Goal: Transaction & Acquisition: Purchase product/service

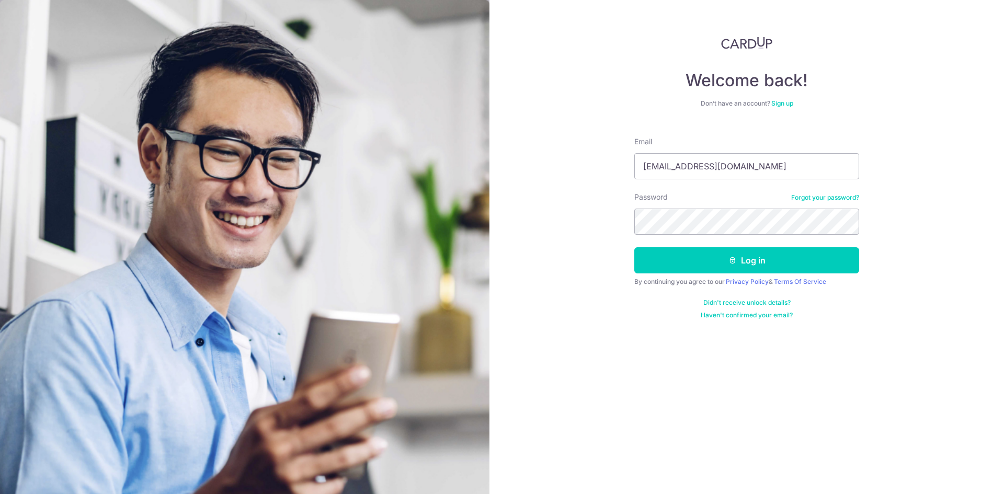
type input "[EMAIL_ADDRESS][DOMAIN_NAME]"
click at [745, 257] on button "Log in" at bounding box center [746, 260] width 225 height 26
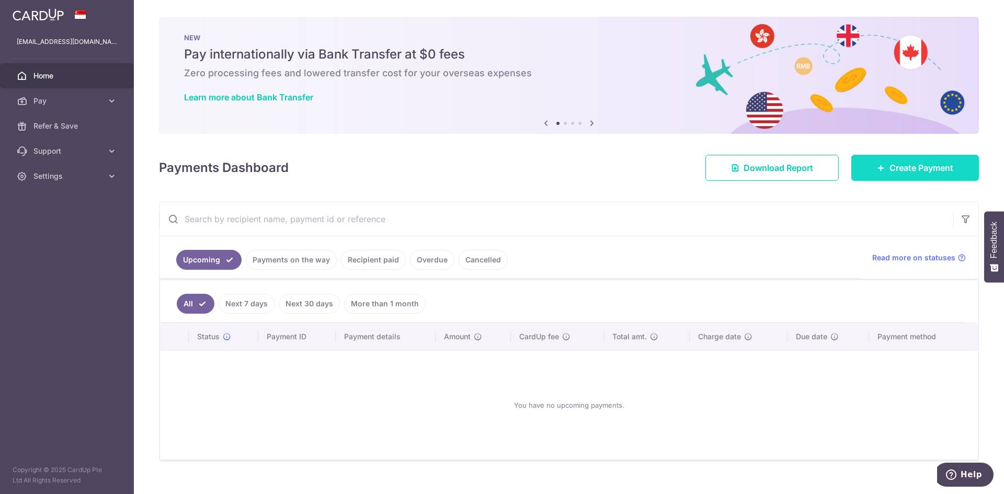
click at [890, 169] on span "Create Payment" at bounding box center [922, 168] width 64 height 13
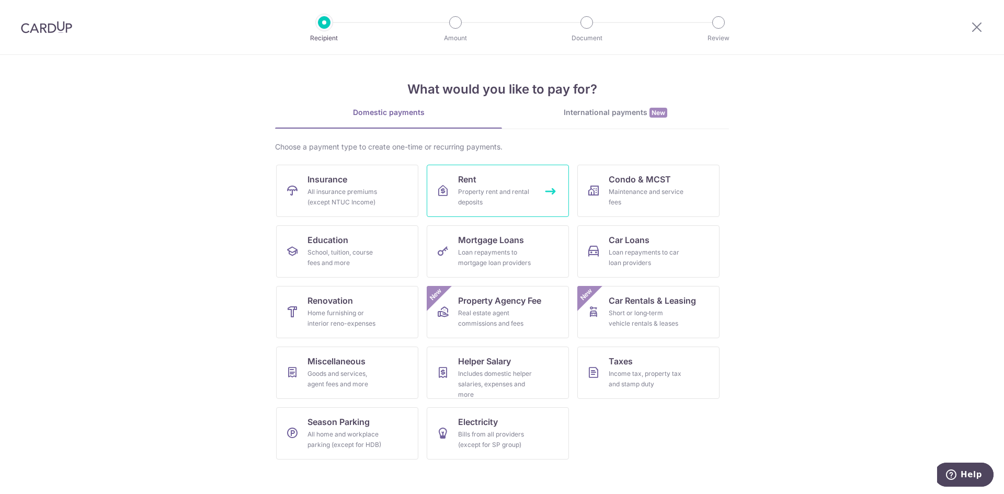
click at [552, 189] on link "Rent Property rent and rental deposits" at bounding box center [498, 191] width 142 height 52
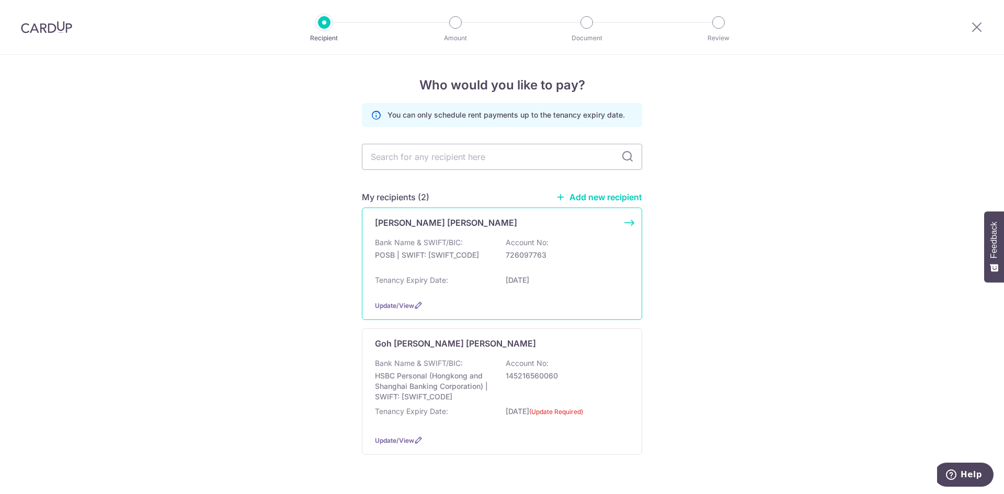
click at [627, 223] on div "Chee Siong Lin Bank Name & SWIFT/BIC: POSB | SWIFT: DBSSSGSGXXX Account No: 726…" at bounding box center [502, 264] width 280 height 112
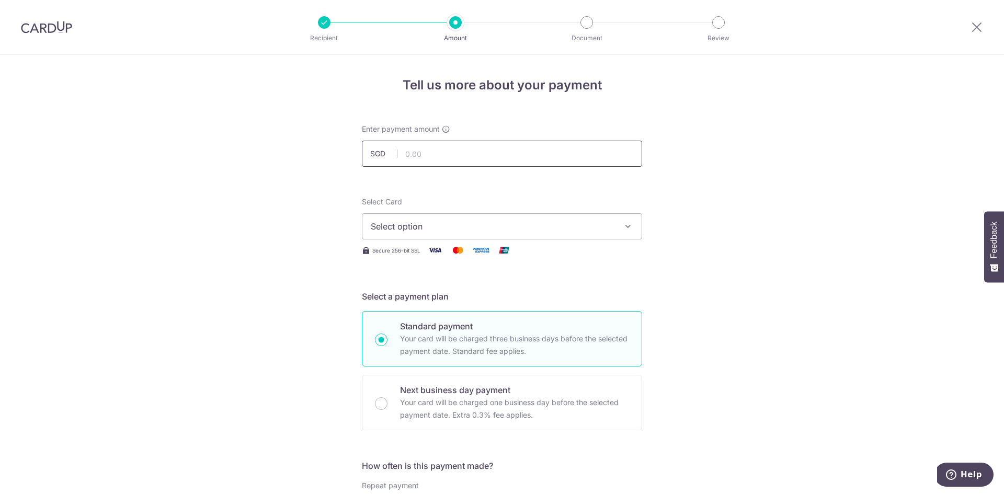
click at [449, 155] on input "text" at bounding box center [502, 154] width 280 height 26
type input "5,350.00"
click at [423, 221] on span "Select option" at bounding box center [493, 226] width 244 height 13
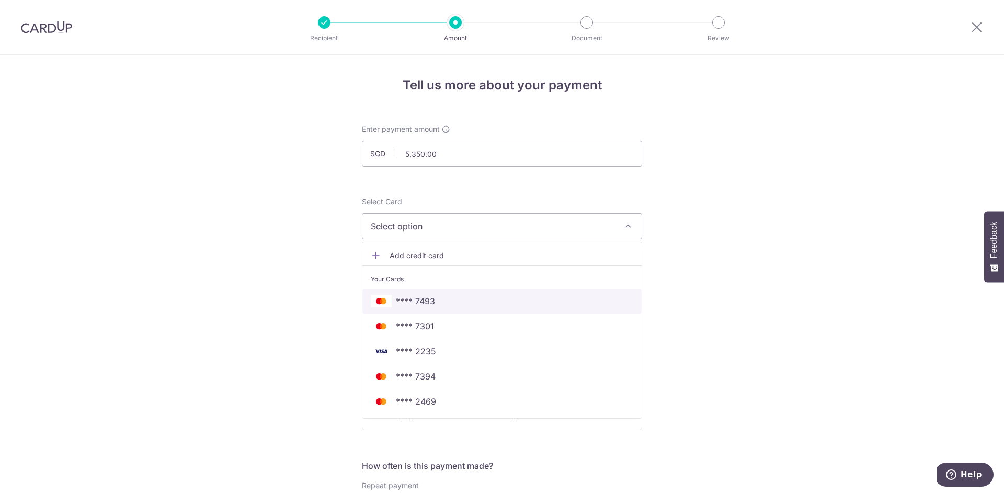
click at [461, 305] on span "**** 7493" at bounding box center [502, 301] width 263 height 13
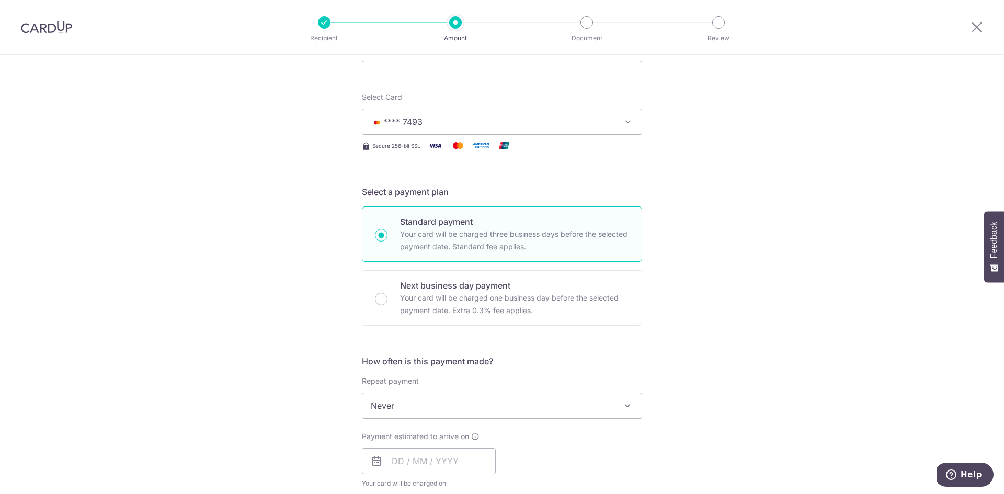
scroll to position [209, 0]
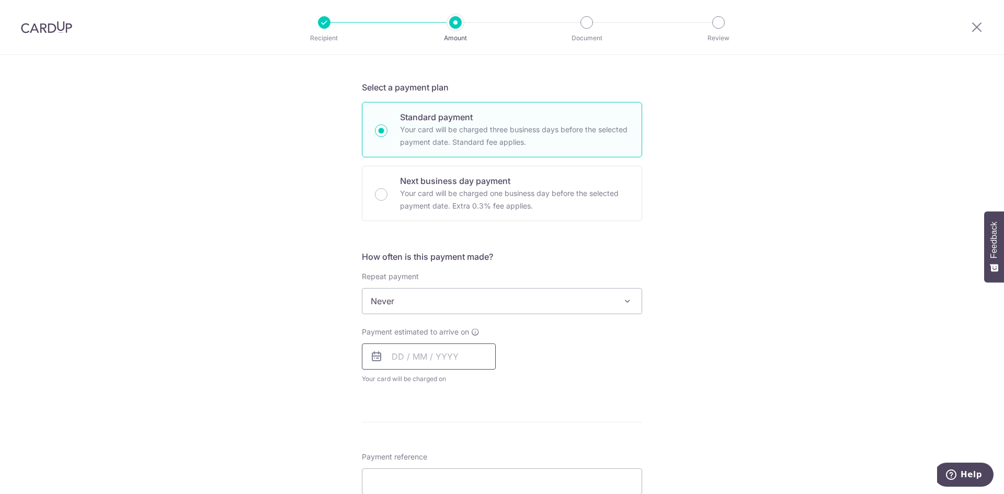
click at [419, 359] on input "text" at bounding box center [429, 357] width 134 height 26
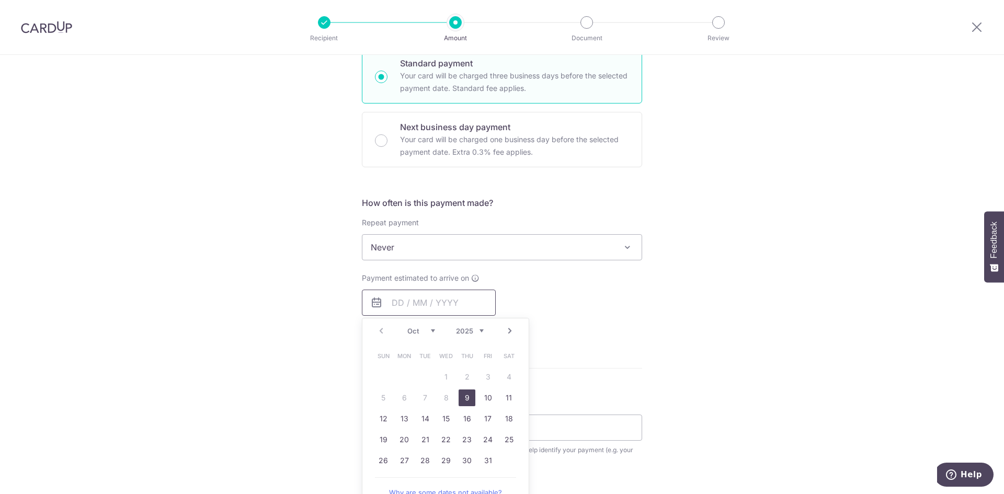
scroll to position [314, 0]
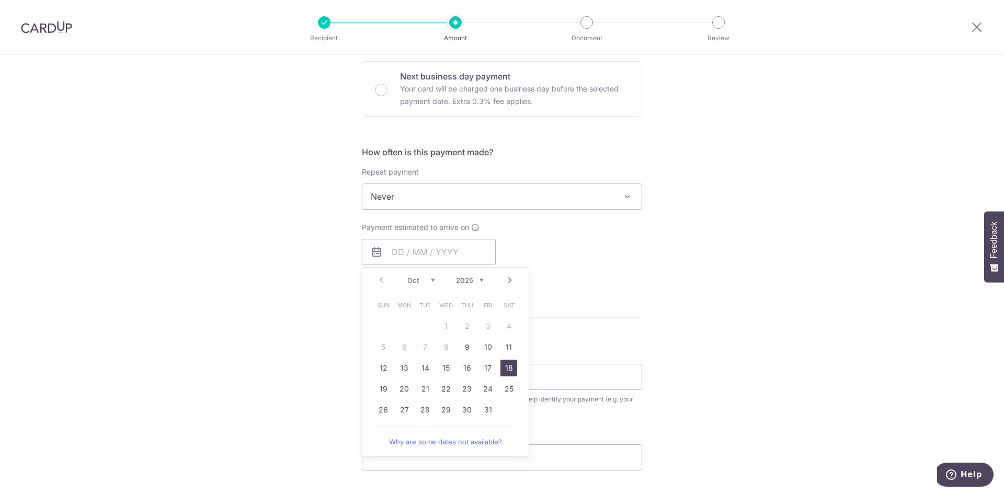
click at [507, 369] on link "18" at bounding box center [508, 368] width 17 height 17
type input "18/10/2025"
click at [667, 355] on div "Tell us more about your payment Enter payment amount SGD 5,350.00 5350.00 Selec…" at bounding box center [502, 214] width 1004 height 946
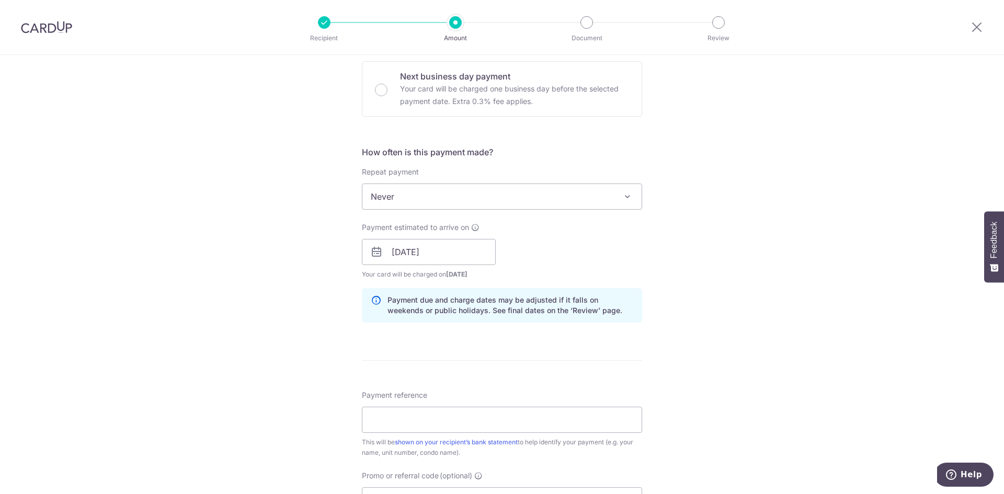
scroll to position [418, 0]
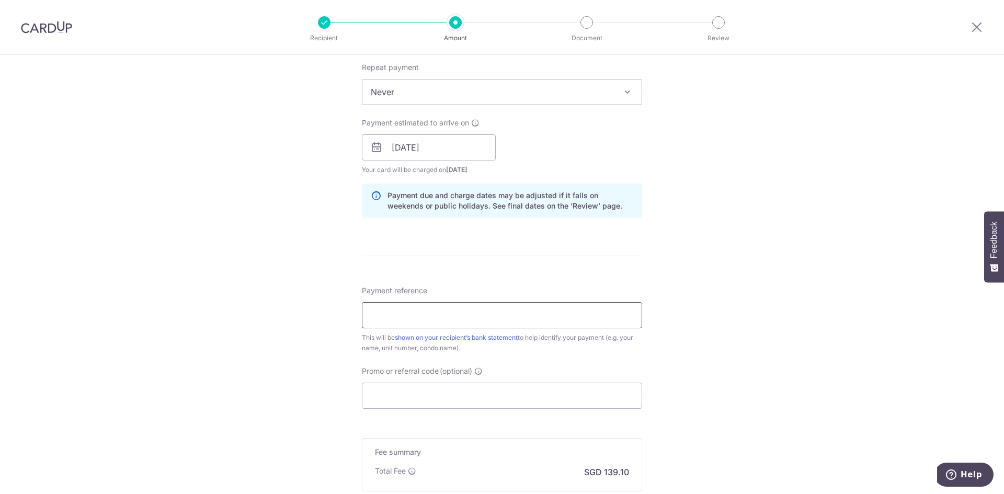
click at [432, 314] on input "Payment reference" at bounding box center [502, 315] width 280 height 26
type input "Chua Yeh Hong"
click at [430, 409] on form "Enter payment amount SGD 5,350.00 5350.00 Select Card **** 7493 Add credit card…" at bounding box center [502, 141] width 280 height 871
click at [435, 400] on input "Promo or referral code (optional)" at bounding box center [502, 396] width 280 height 26
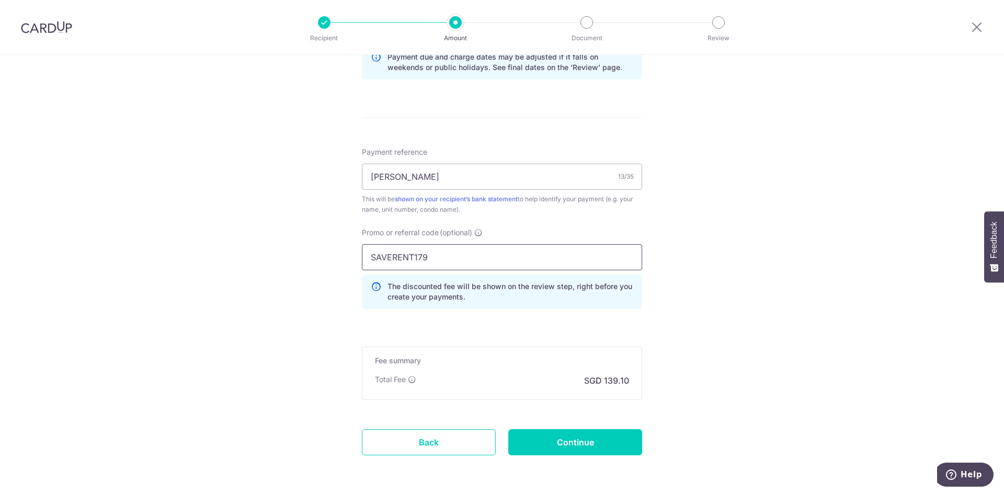
scroll to position [597, 0]
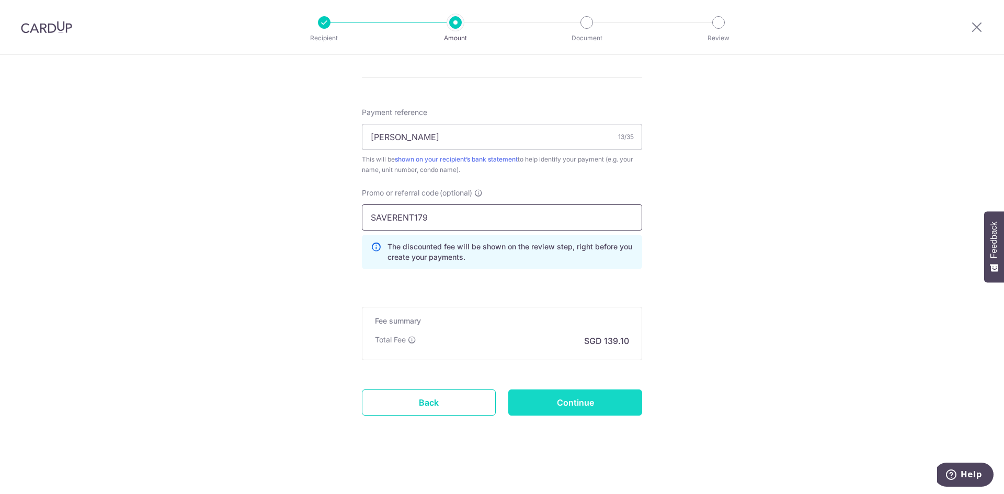
type input "SAVERENT179"
click at [571, 405] on input "Continue" at bounding box center [575, 403] width 134 height 26
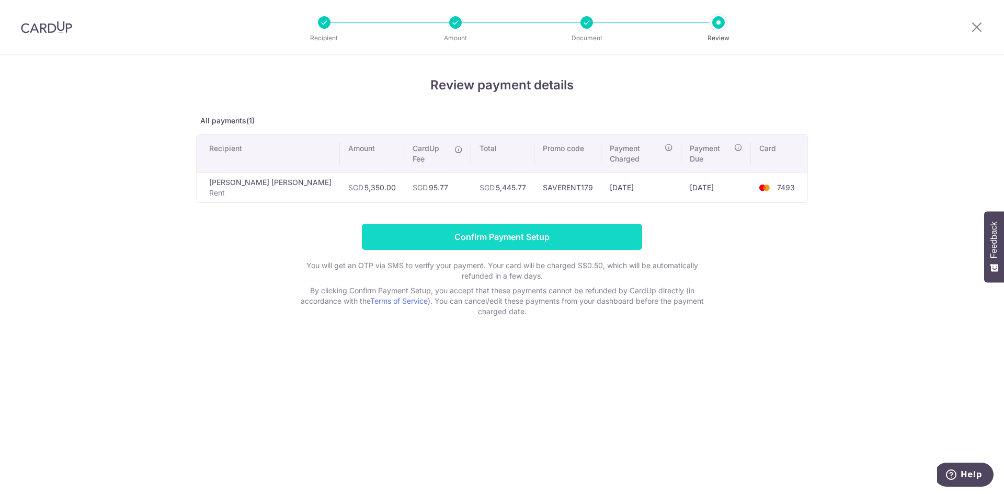
click at [539, 226] on input "Confirm Payment Setup" at bounding box center [502, 237] width 280 height 26
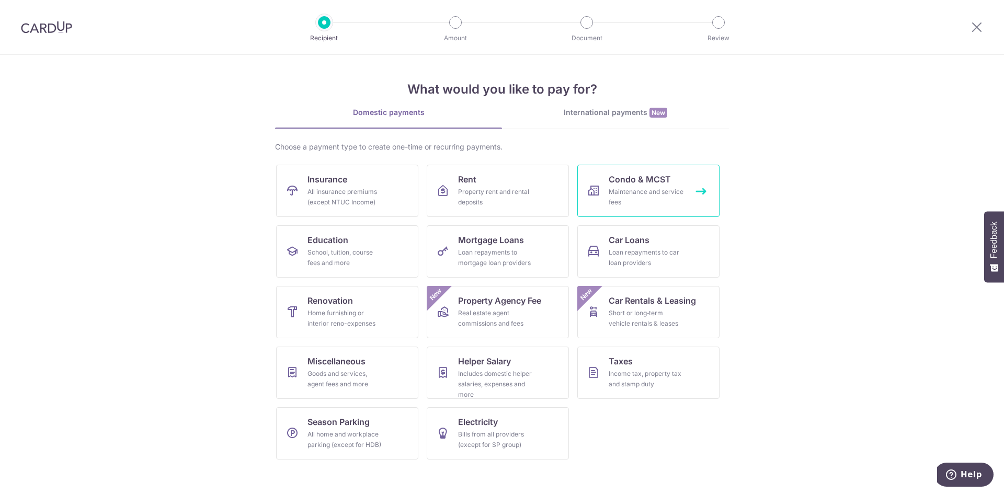
click at [643, 181] on span "Condo & MCST" at bounding box center [640, 179] width 62 height 13
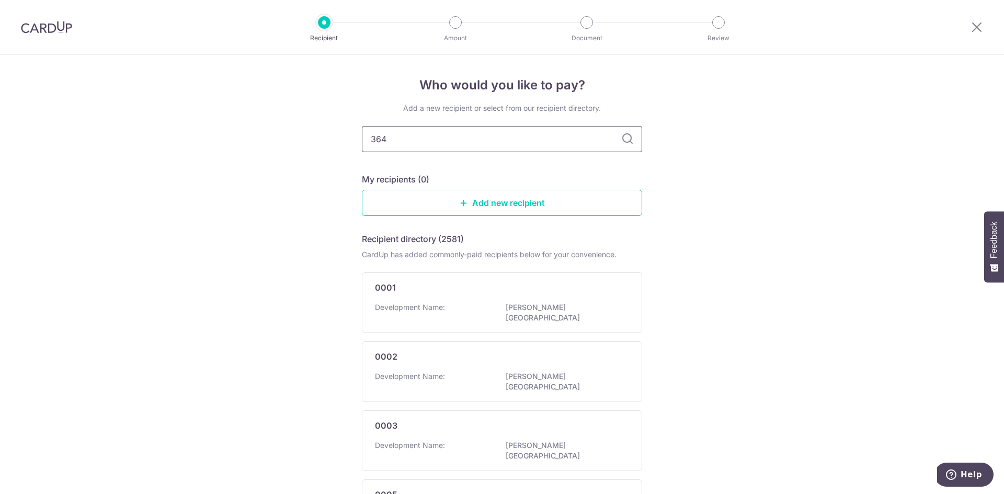
type input "3640"
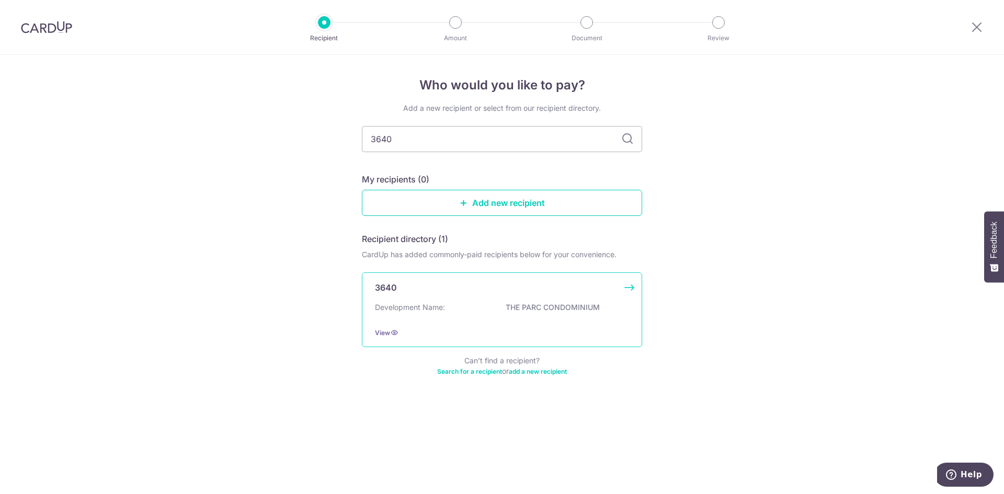
click at [628, 287] on div "3640 Development Name: THE PARC CONDOMINIUM View" at bounding box center [502, 309] width 280 height 75
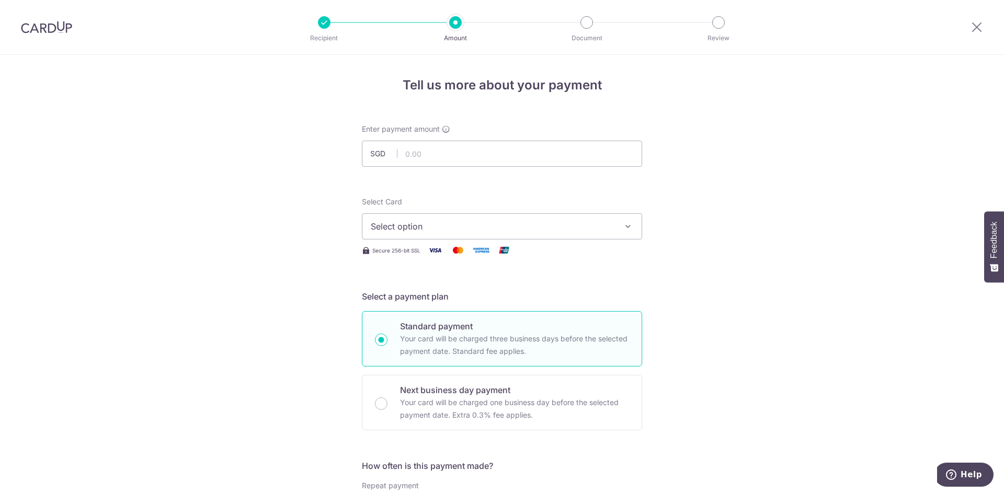
click at [504, 230] on span "Select option" at bounding box center [493, 226] width 244 height 13
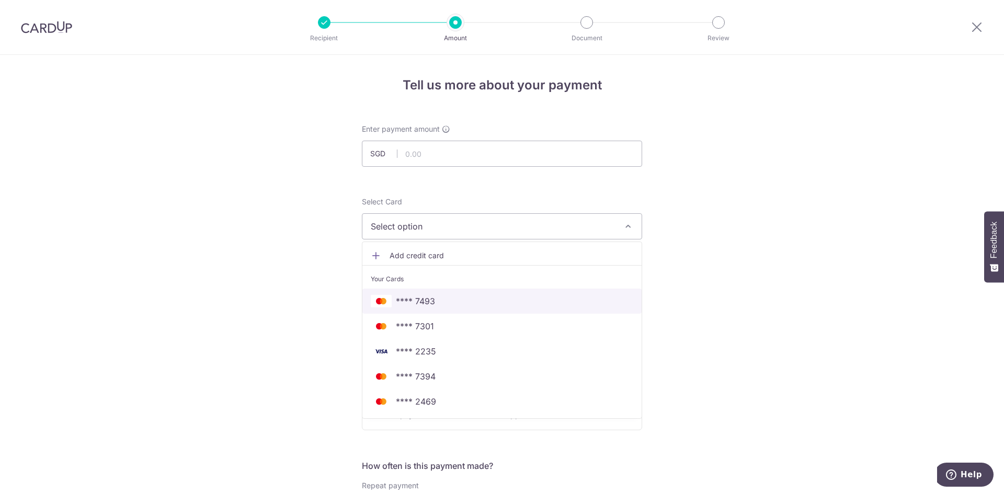
click at [476, 305] on span "**** 7493" at bounding box center [502, 301] width 263 height 13
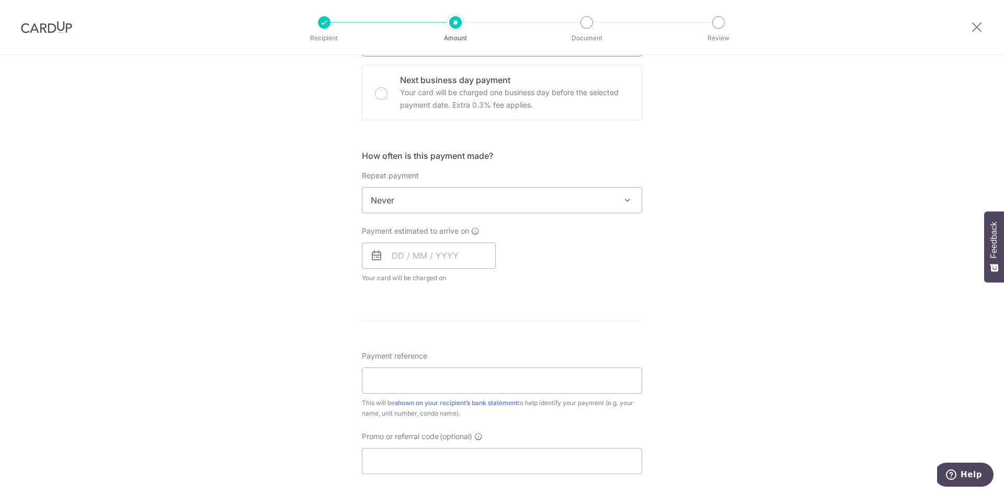
scroll to position [314, 0]
click at [424, 252] on input "text" at bounding box center [429, 252] width 134 height 26
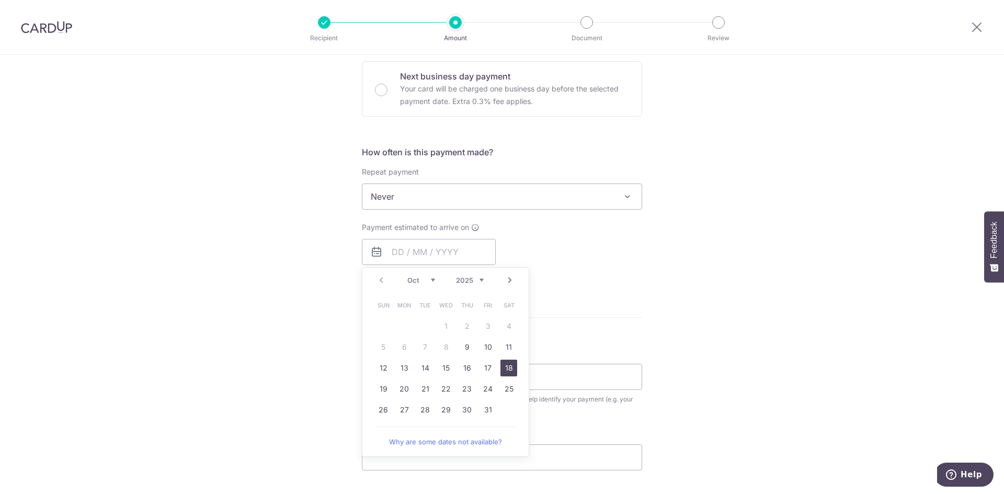
click at [510, 366] on link "18" at bounding box center [508, 368] width 17 height 17
type input "18/10/2025"
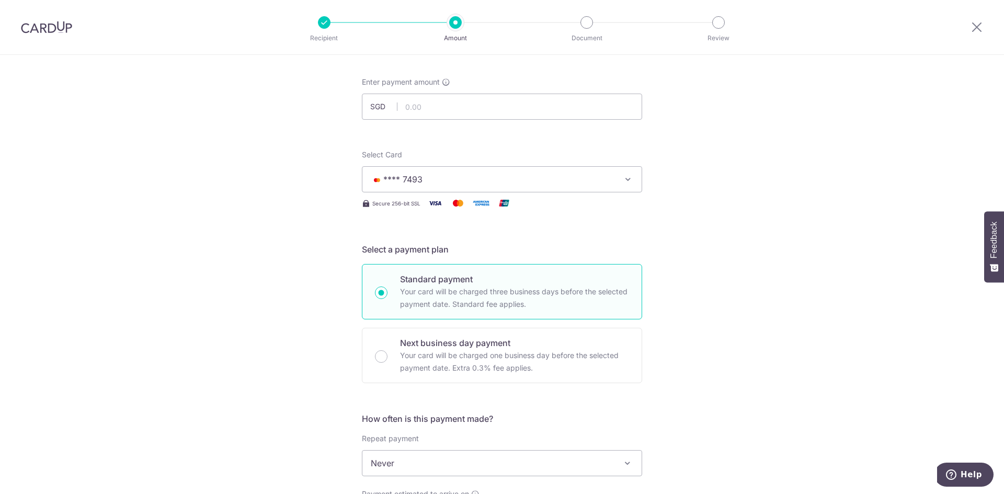
scroll to position [0, 0]
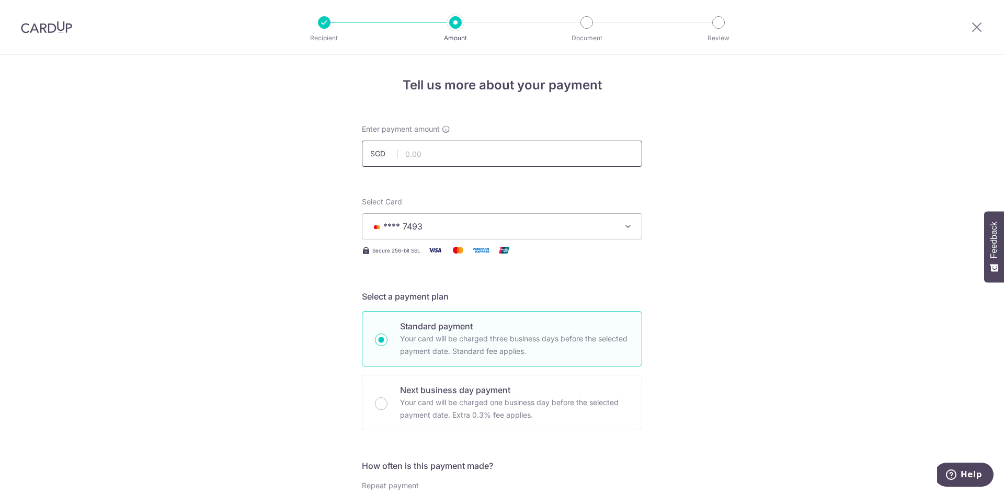
click at [448, 153] on input "text" at bounding box center [502, 154] width 280 height 26
drag, startPoint x: 403, startPoint y: 154, endPoint x: 411, endPoint y: 154, distance: 8.4
click at [411, 154] on input "1,020.24" at bounding box center [502, 154] width 280 height 26
click at [446, 158] on input "1,020.24" at bounding box center [502, 154] width 280 height 26
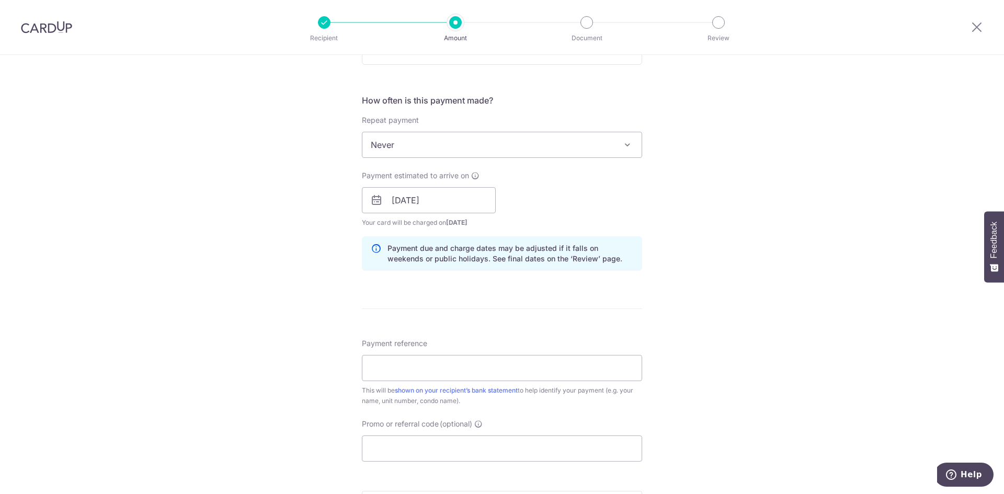
scroll to position [366, 0]
drag, startPoint x: 454, startPoint y: 368, endPoint x: 434, endPoint y: 366, distance: 21.0
click at [454, 368] on input "Payment reference" at bounding box center [502, 368] width 280 height 26
click at [434, 366] on input "Payment reference" at bounding box center [502, 368] width 280 height 26
type input "1,020.24"
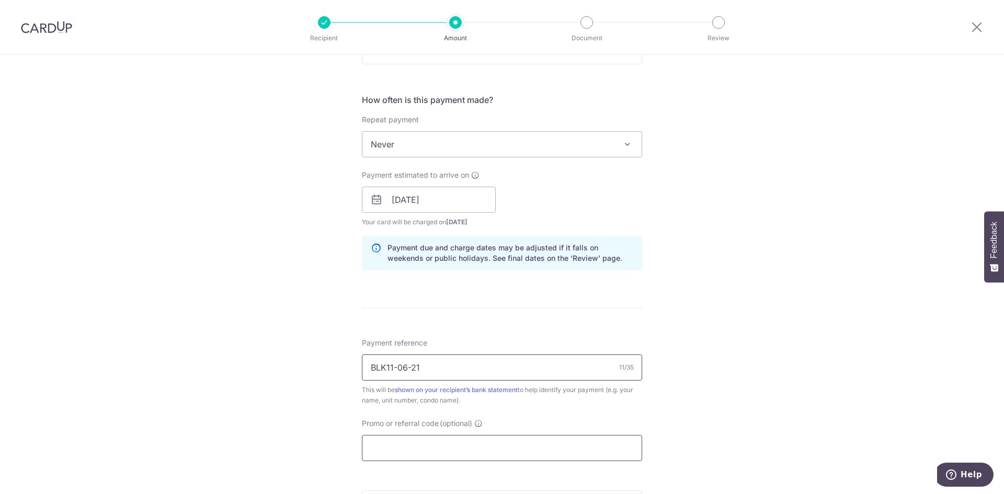
type input "BLK11-06-21"
click at [435, 445] on input "Promo or referral code (optional)" at bounding box center [502, 448] width 280 height 26
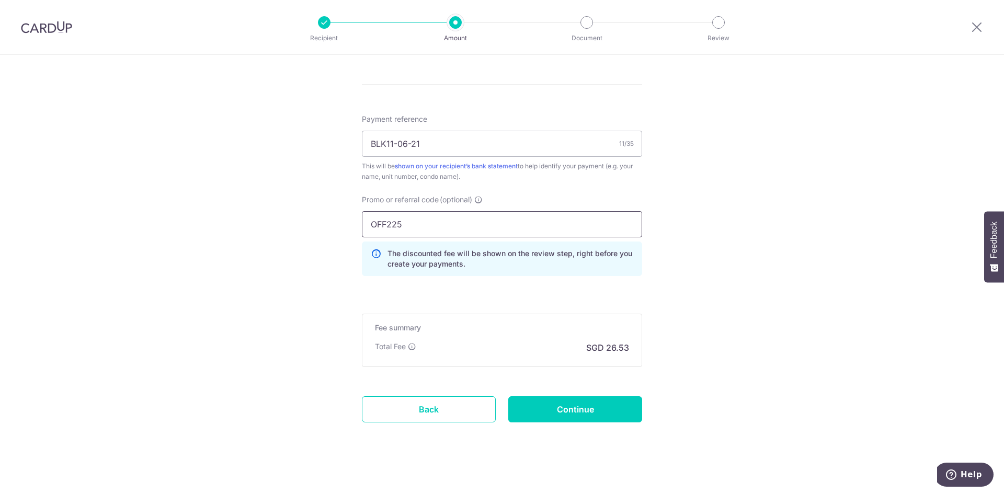
scroll to position [597, 0]
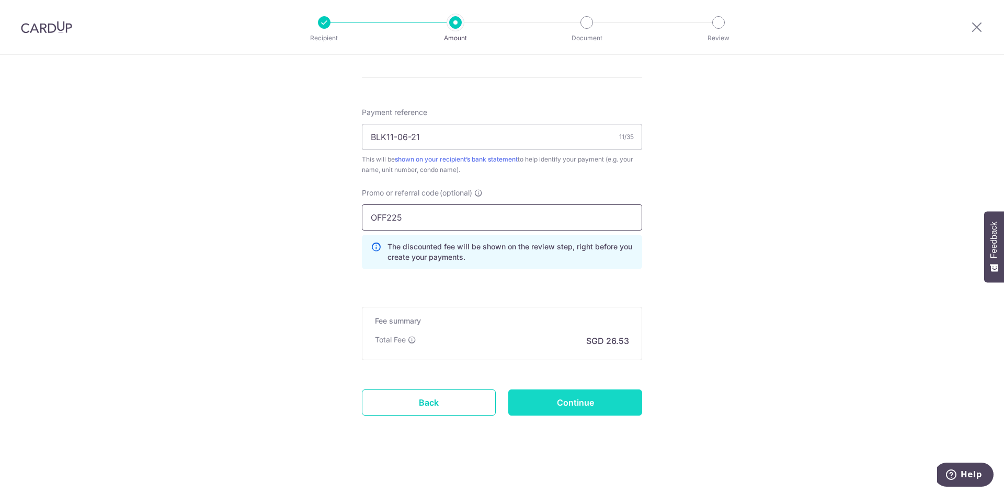
type input "OFF225"
click at [571, 404] on input "Continue" at bounding box center [575, 403] width 134 height 26
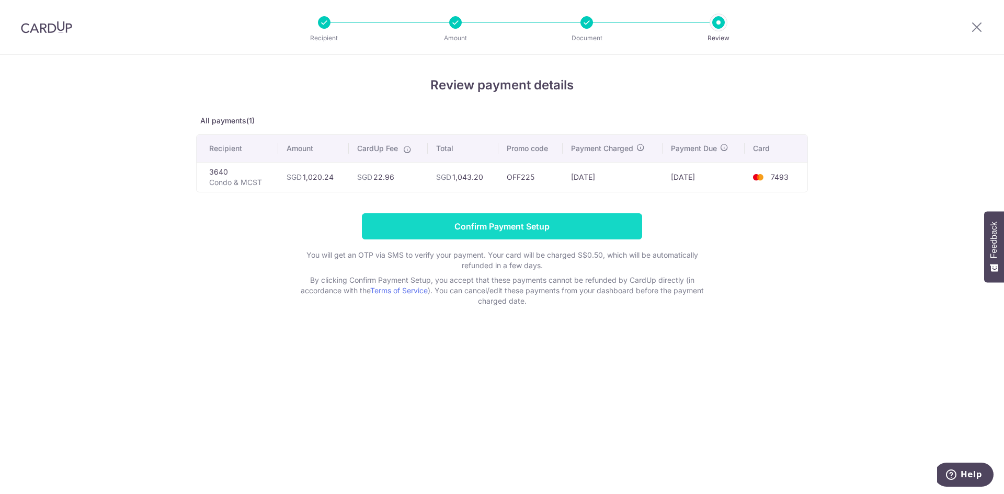
click at [508, 226] on input "Confirm Payment Setup" at bounding box center [502, 226] width 280 height 26
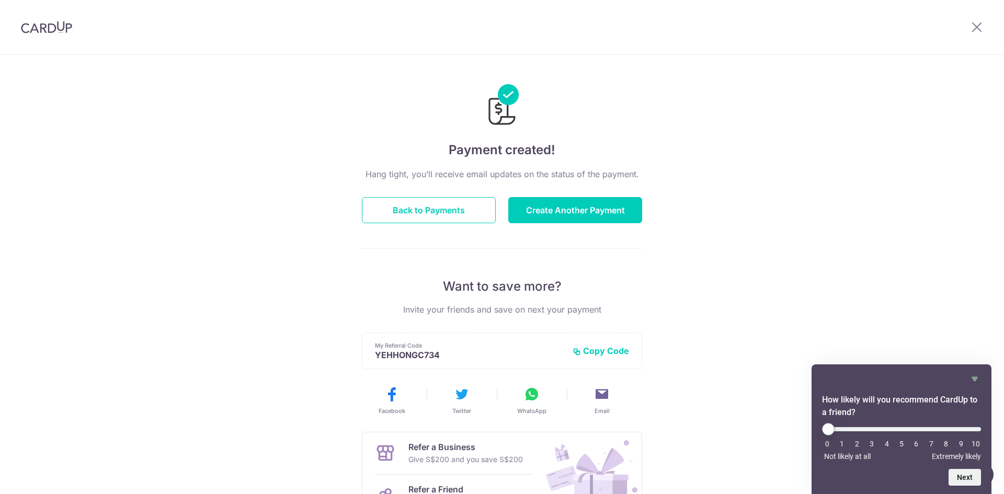
click at [893, 256] on div "Payment created! Hang tight, you’ll receive email updates on the status of the …" at bounding box center [502, 334] width 1004 height 559
